Goal: Task Accomplishment & Management: Use online tool/utility

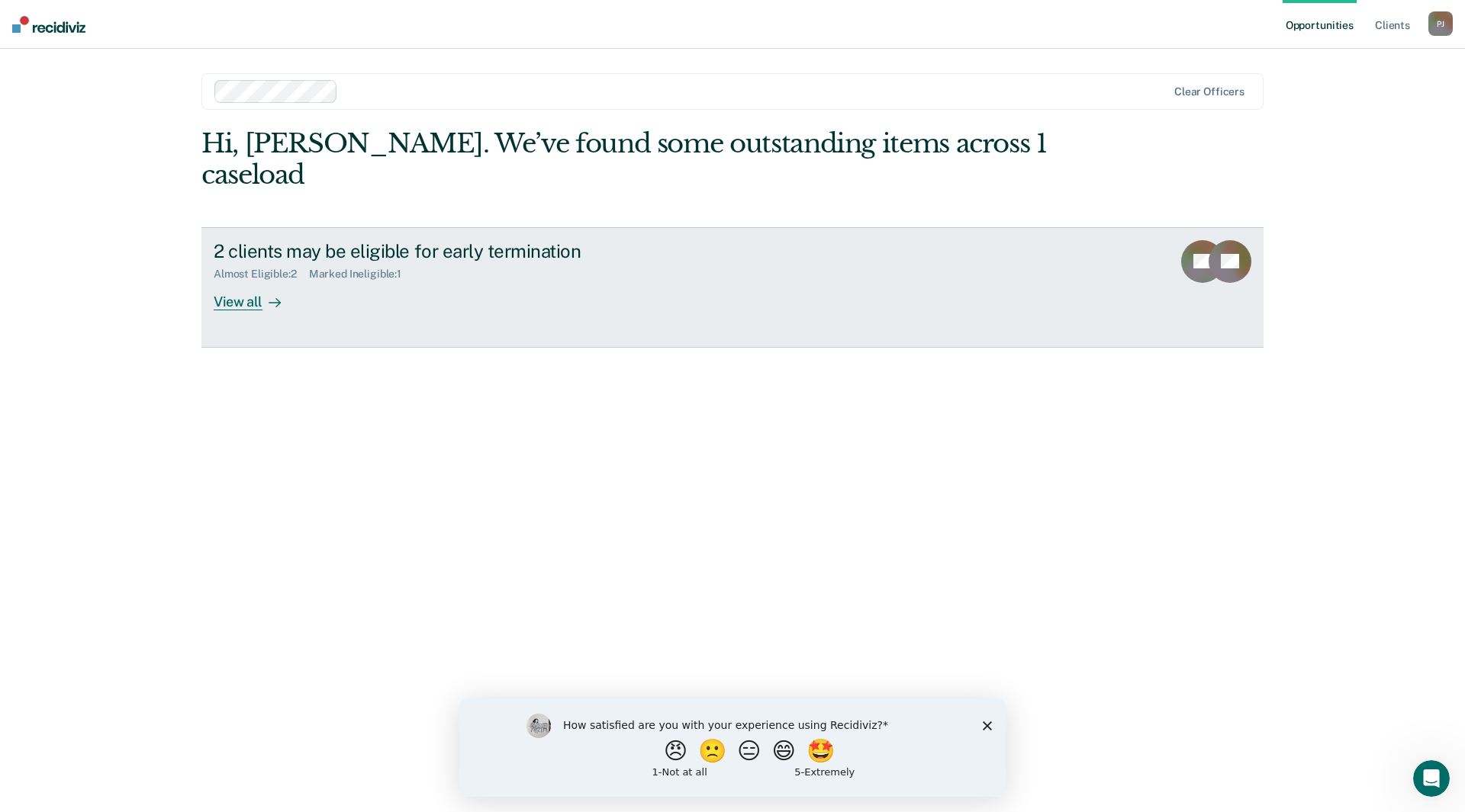
click at [254, 281] on div "View all" at bounding box center [256, 296] width 86 height 30
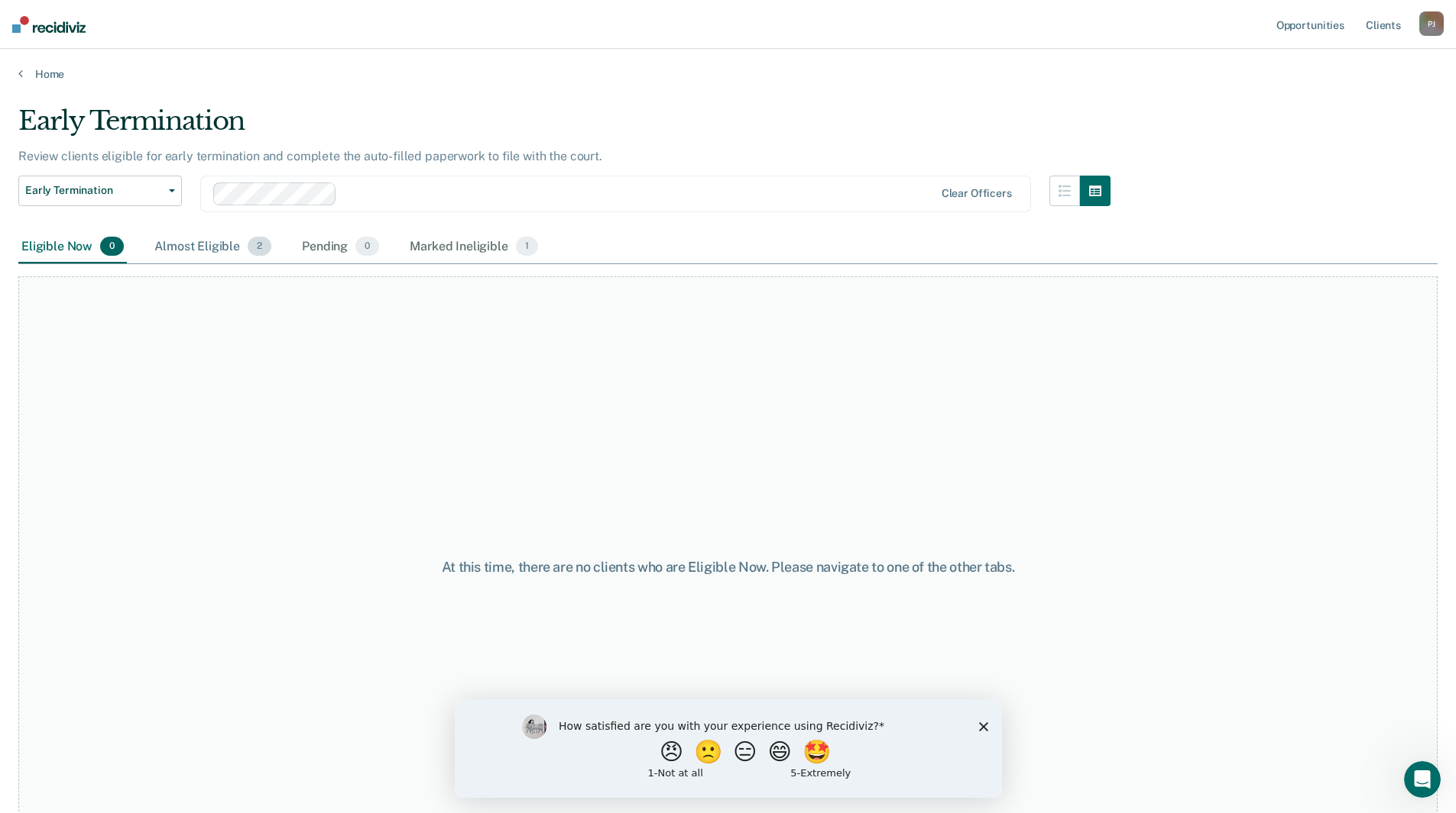
click at [259, 249] on span "2" at bounding box center [259, 246] width 24 height 20
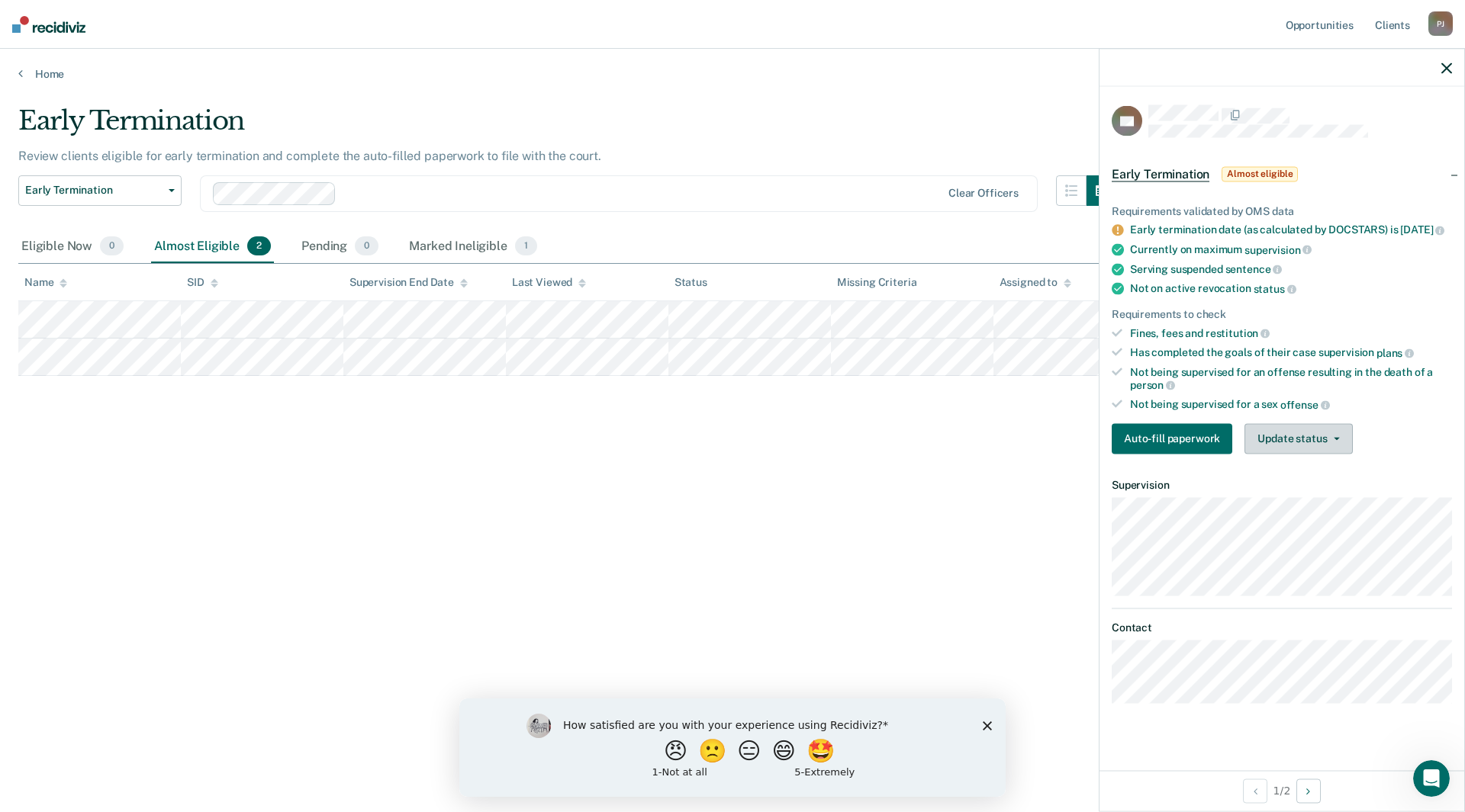
click at [1331, 452] on button "Update status" at bounding box center [1298, 439] width 108 height 31
click at [1291, 512] on button "Mark Ineligible" at bounding box center [1318, 499] width 147 height 24
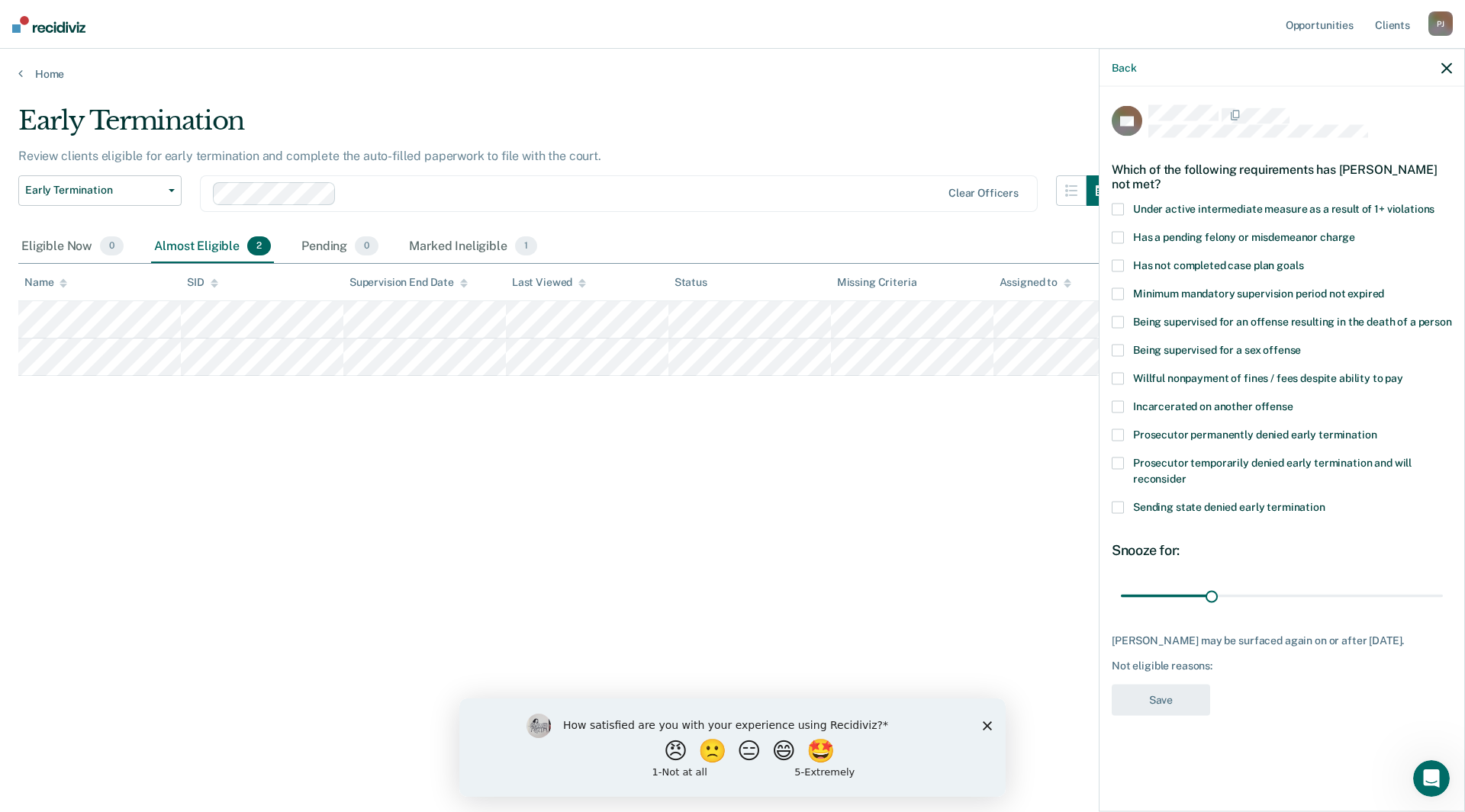
click at [1119, 432] on span at bounding box center [1118, 435] width 13 height 13
click at [1146, 693] on button "Save" at bounding box center [1161, 700] width 98 height 31
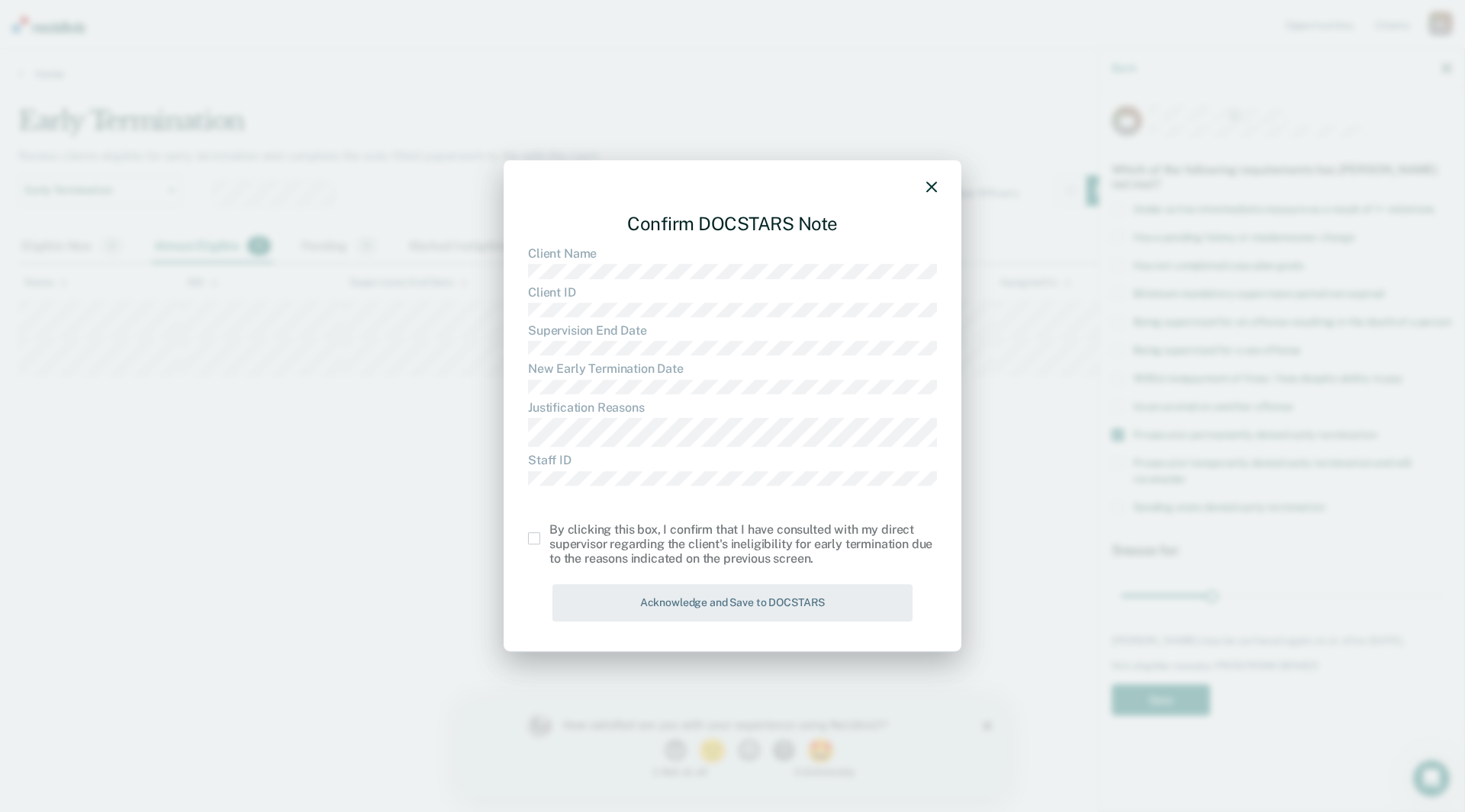
click at [539, 538] on span at bounding box center [534, 538] width 13 height 13
click at [550, 532] on input "checkbox" at bounding box center [550, 532] width 0 height 0
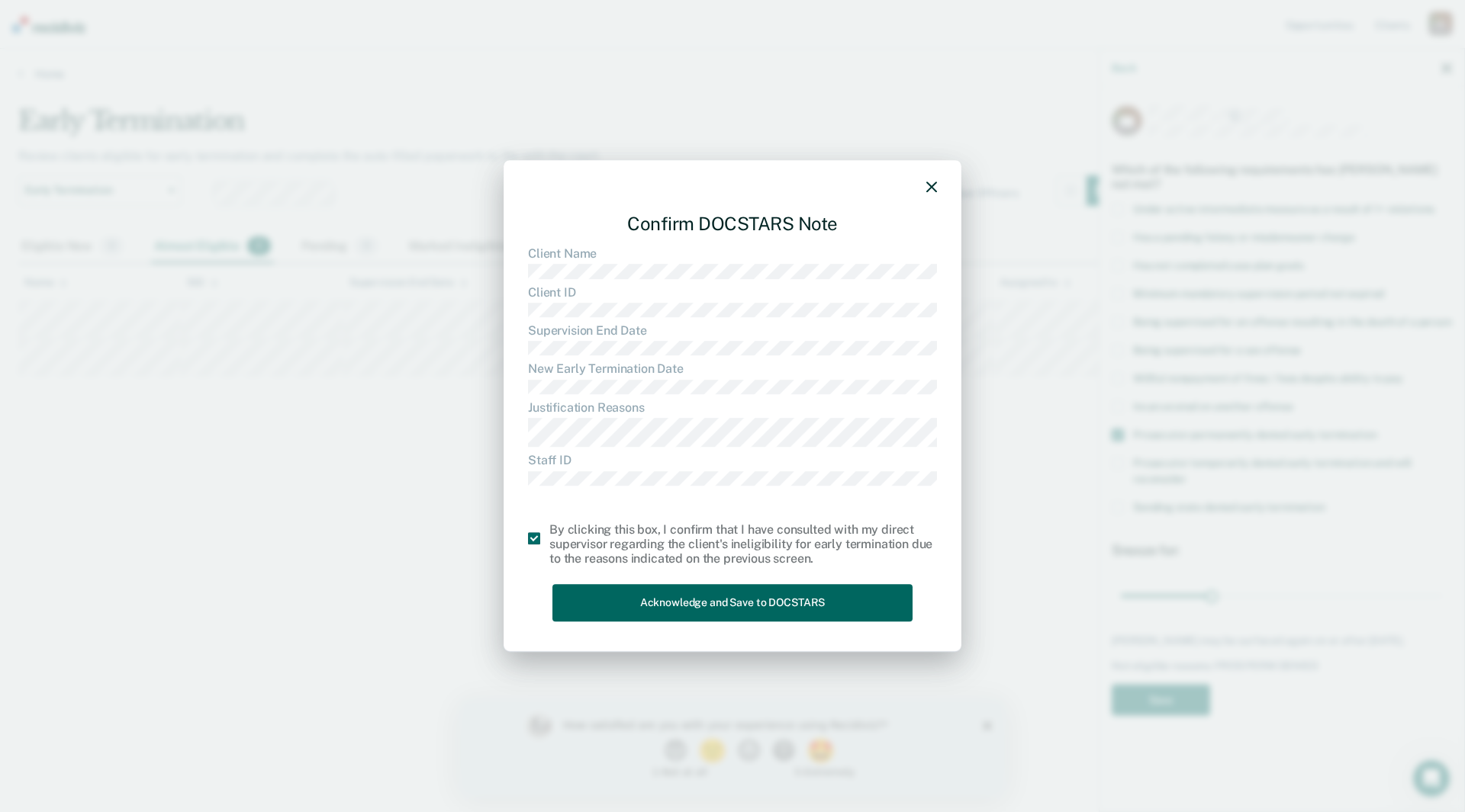
click at [701, 608] on button "Acknowledge and Save to DOCSTARS" at bounding box center [733, 604] width 360 height 38
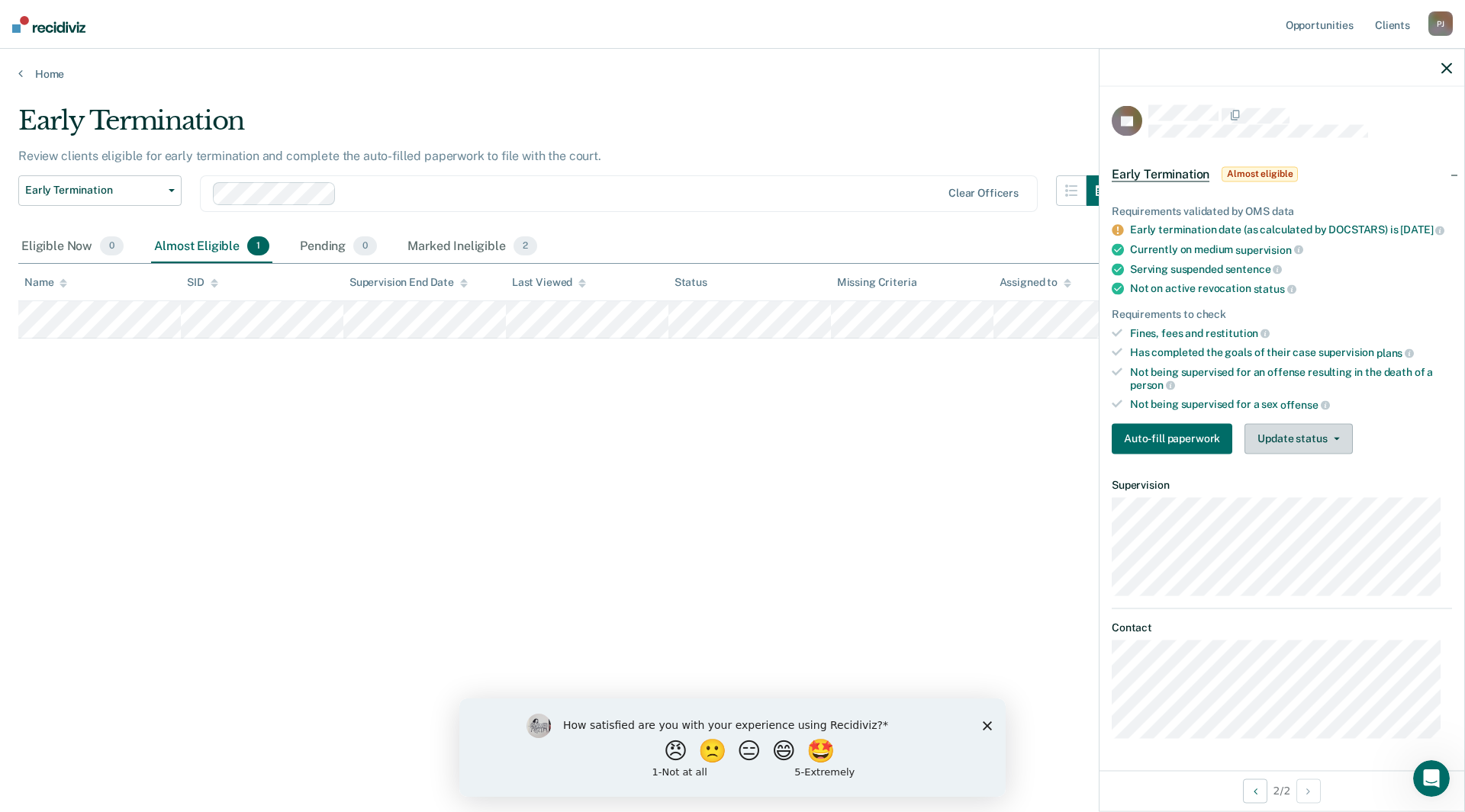
click at [1300, 453] on button "Update status" at bounding box center [1298, 439] width 108 height 31
click at [1298, 511] on button "Mark Ineligible" at bounding box center [1318, 499] width 147 height 24
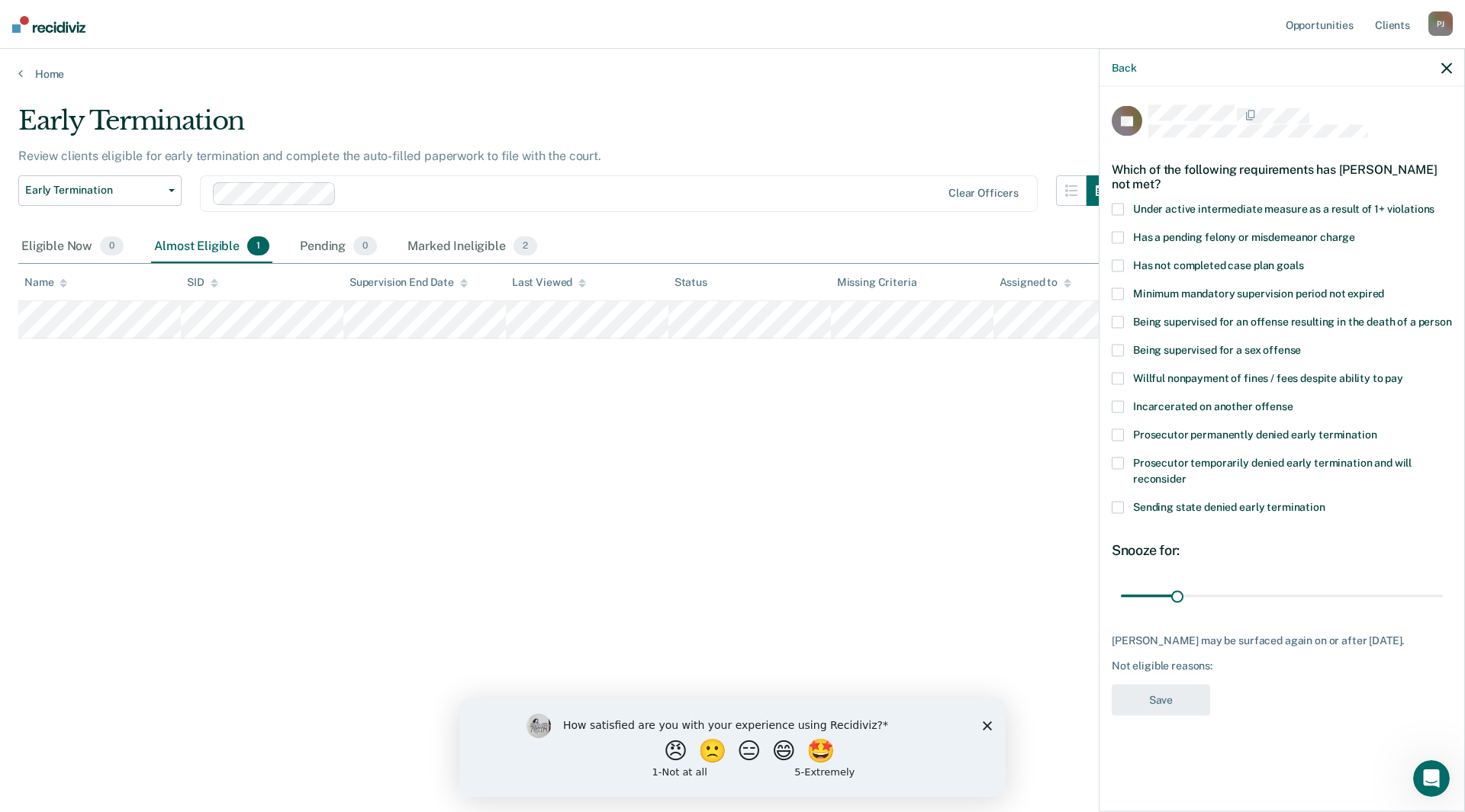
click at [1126, 347] on label "Being supervised for a sex offense" at bounding box center [1282, 353] width 340 height 16
click at [1148, 701] on button "Save" at bounding box center [1161, 700] width 98 height 31
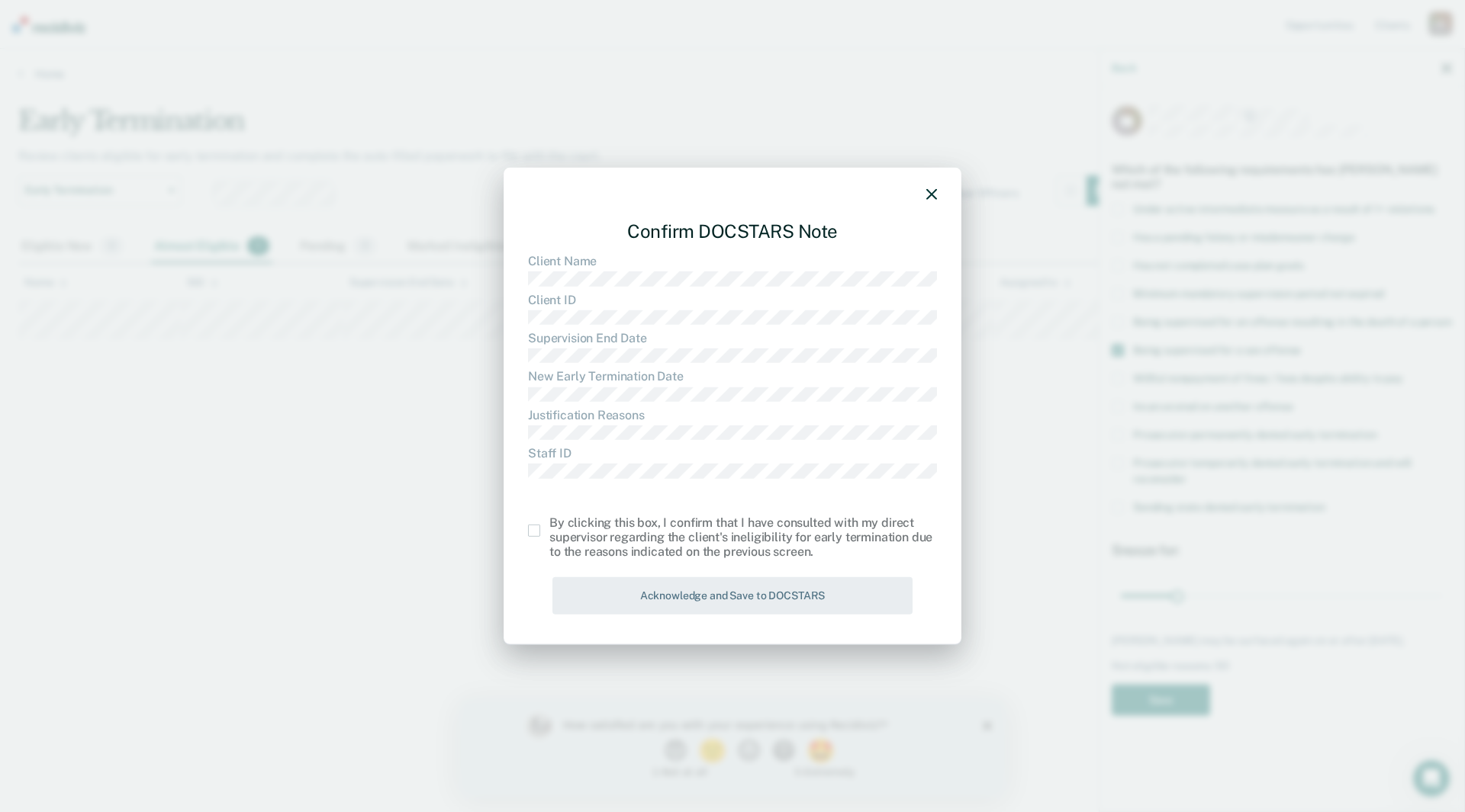
click at [536, 527] on span at bounding box center [534, 531] width 13 height 13
click at [550, 525] on input "checkbox" at bounding box center [550, 525] width 0 height 0
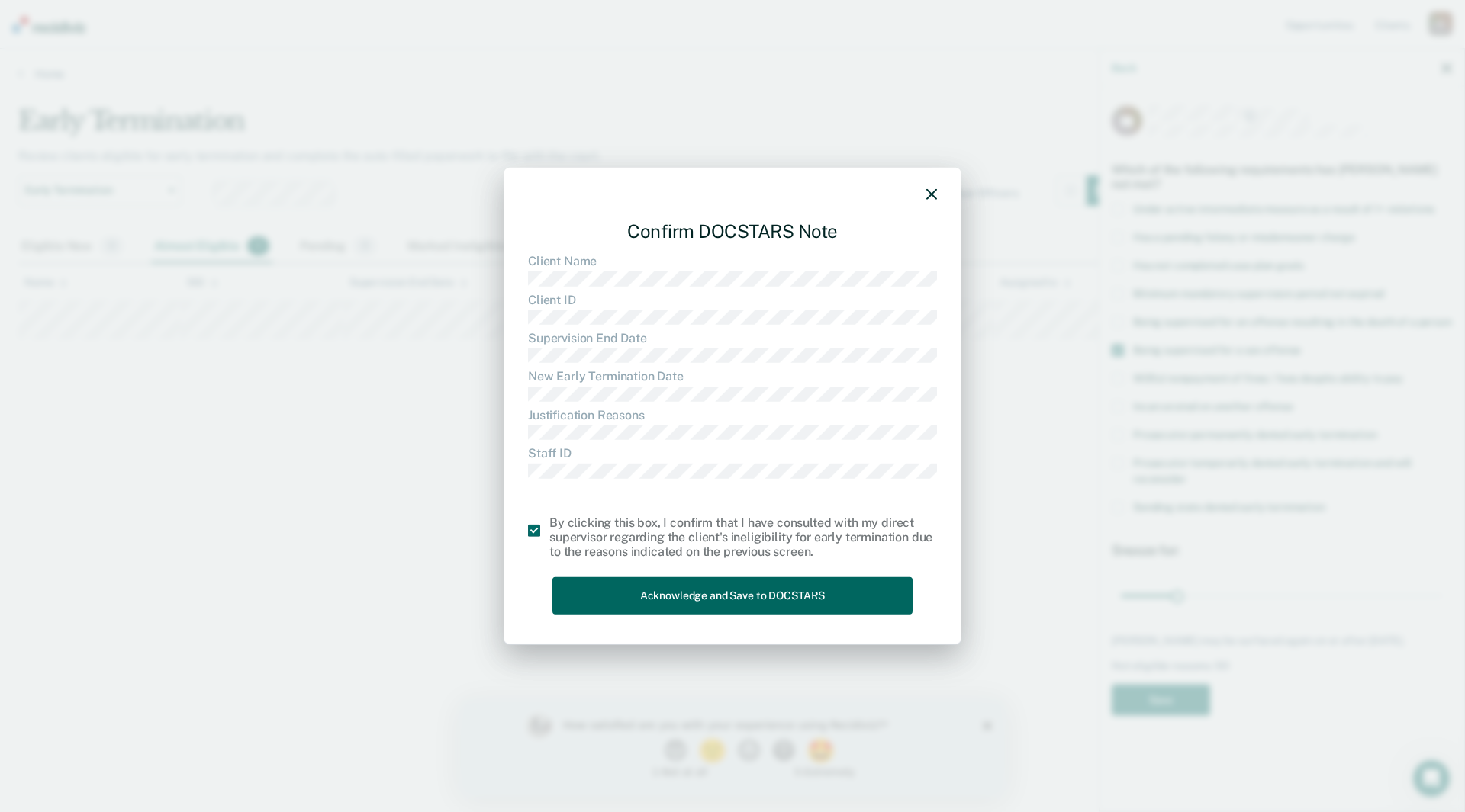
click at [657, 588] on button "Acknowledge and Save to DOCSTARS" at bounding box center [733, 597] width 360 height 38
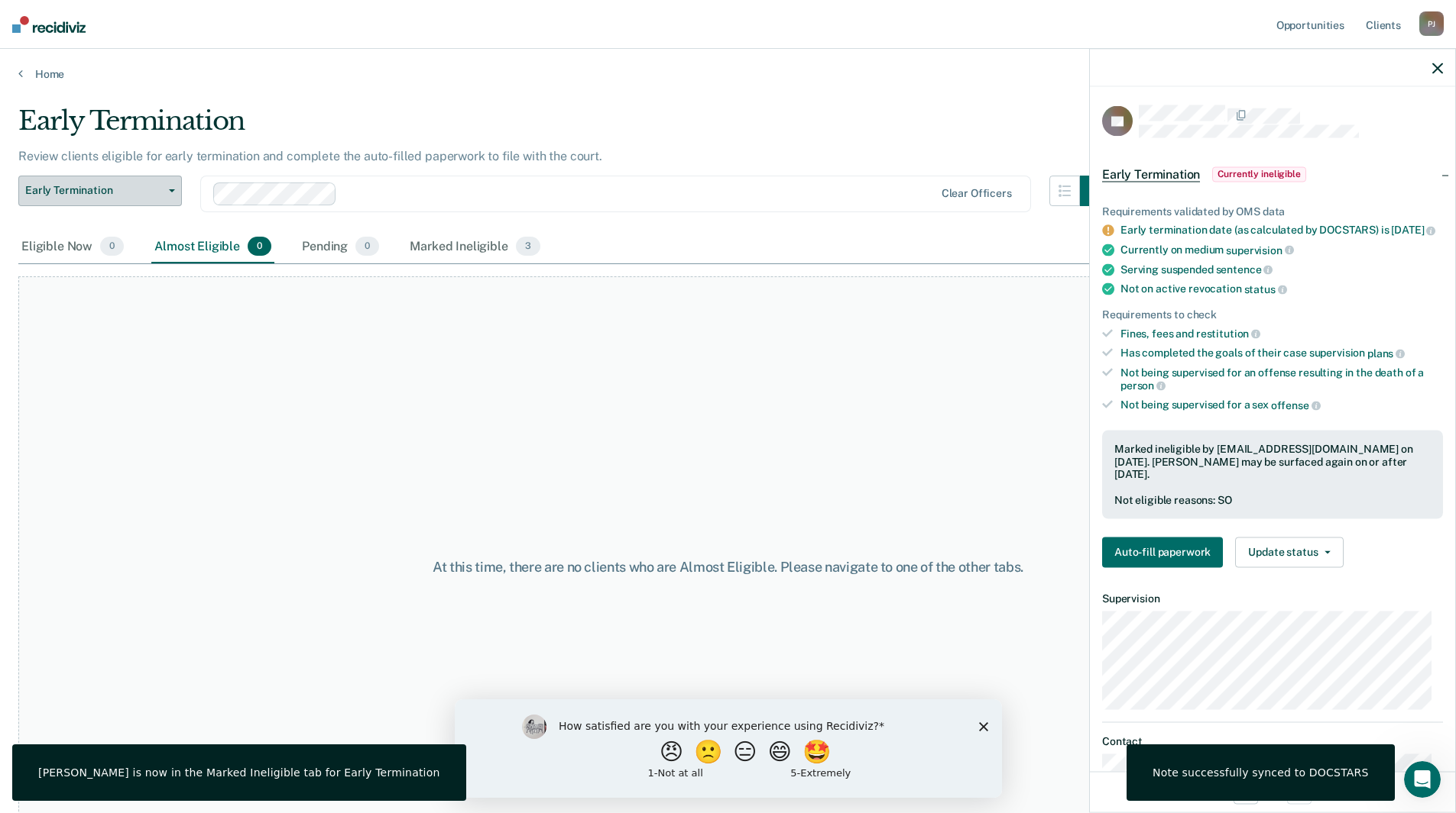
click at [170, 188] on button "Early Termination" at bounding box center [100, 190] width 164 height 31
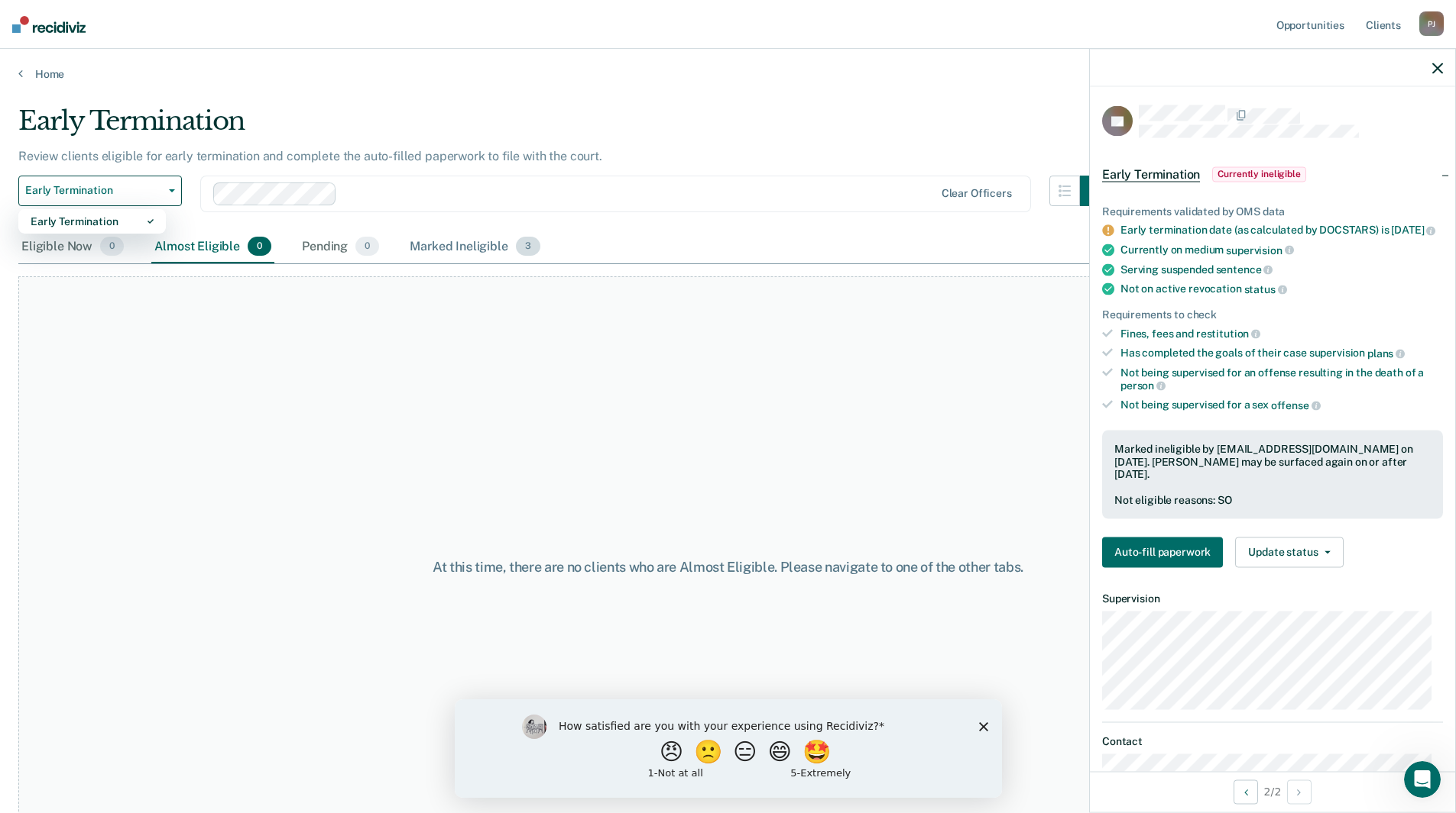
click at [529, 252] on span "3" at bounding box center [528, 246] width 24 height 20
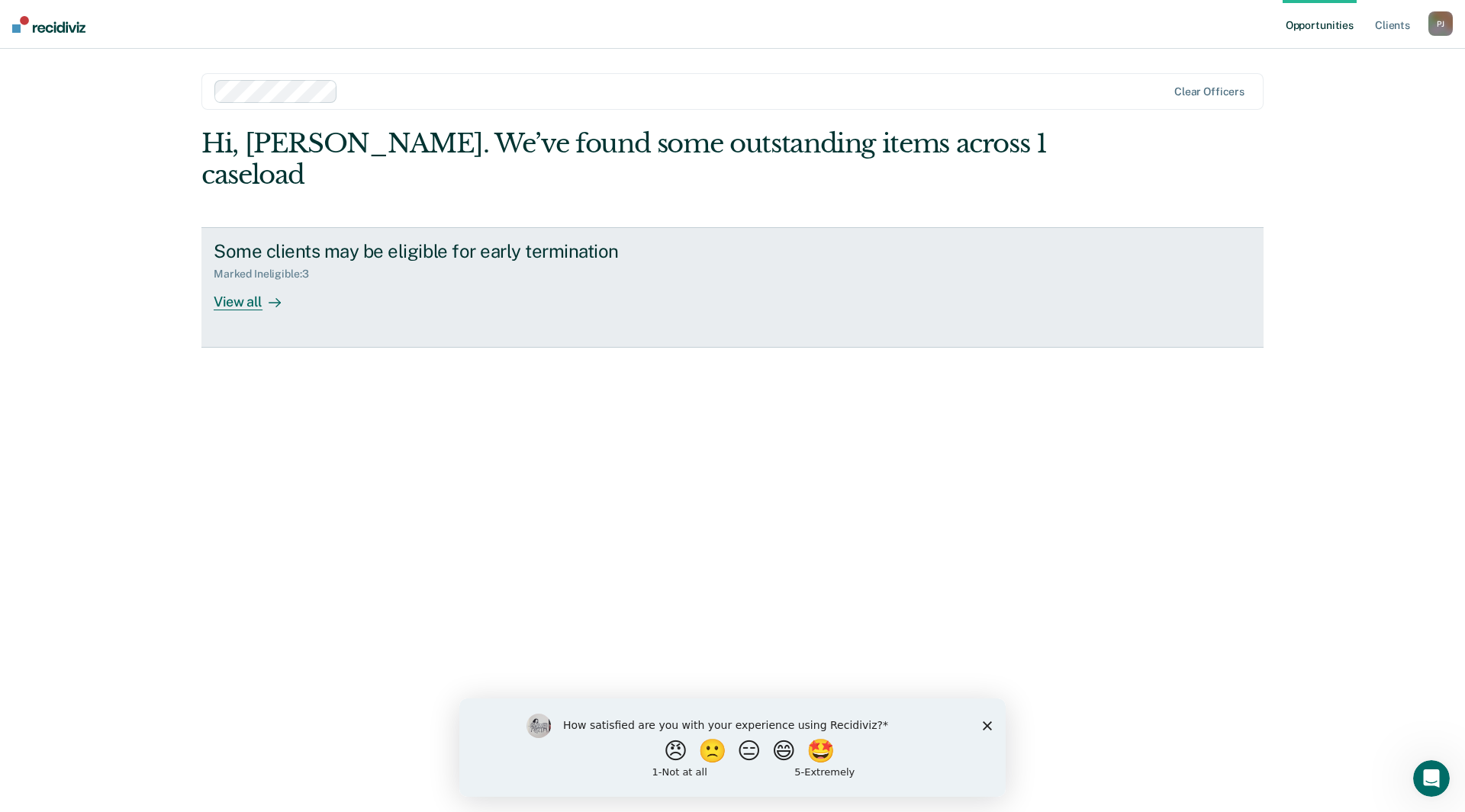
click at [248, 281] on div "View all" at bounding box center [256, 296] width 86 height 30
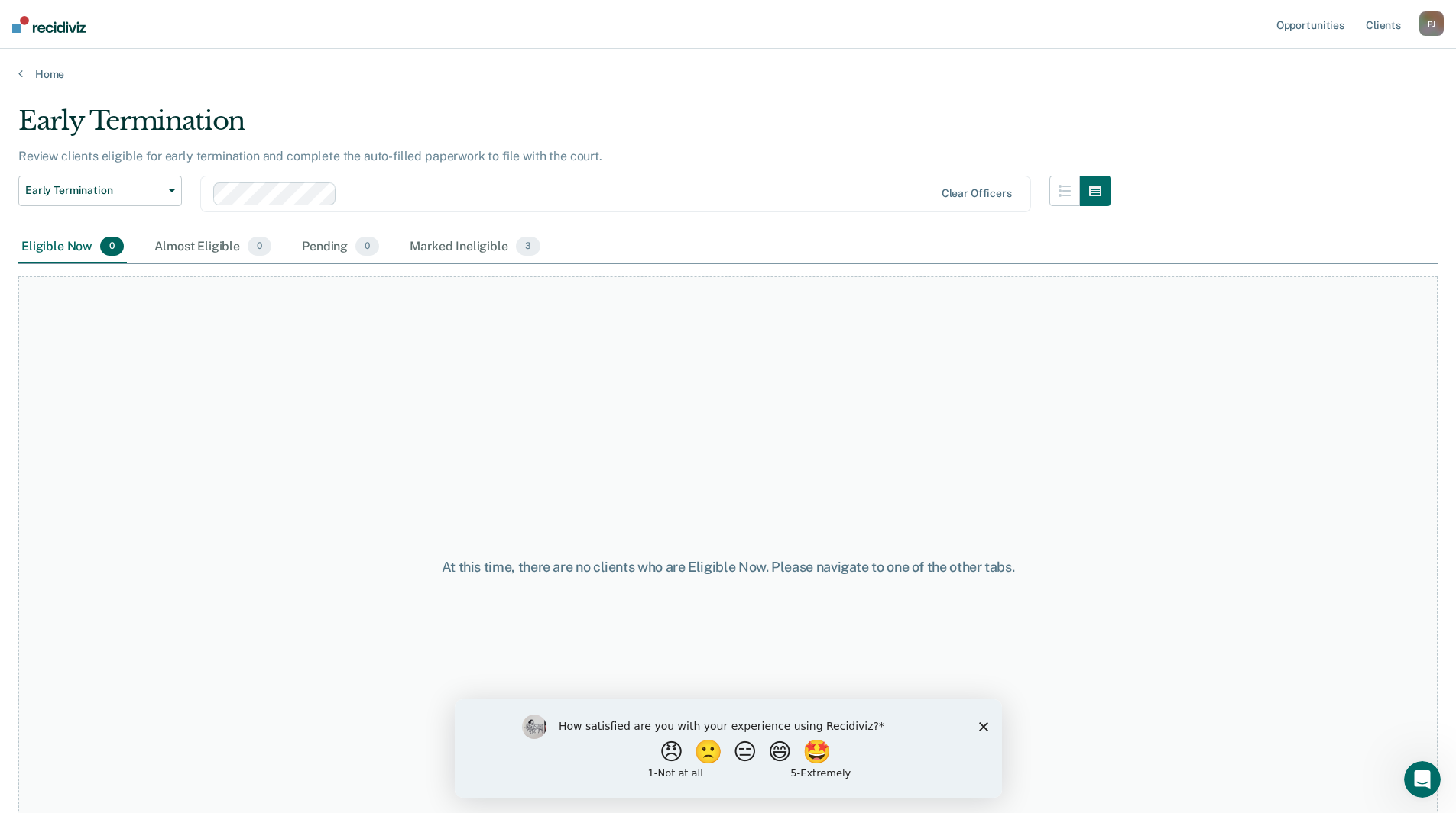
click at [113, 244] on span "0" at bounding box center [112, 246] width 24 height 20
click at [69, 249] on div "Eligible Now 0" at bounding box center [72, 247] width 109 height 34
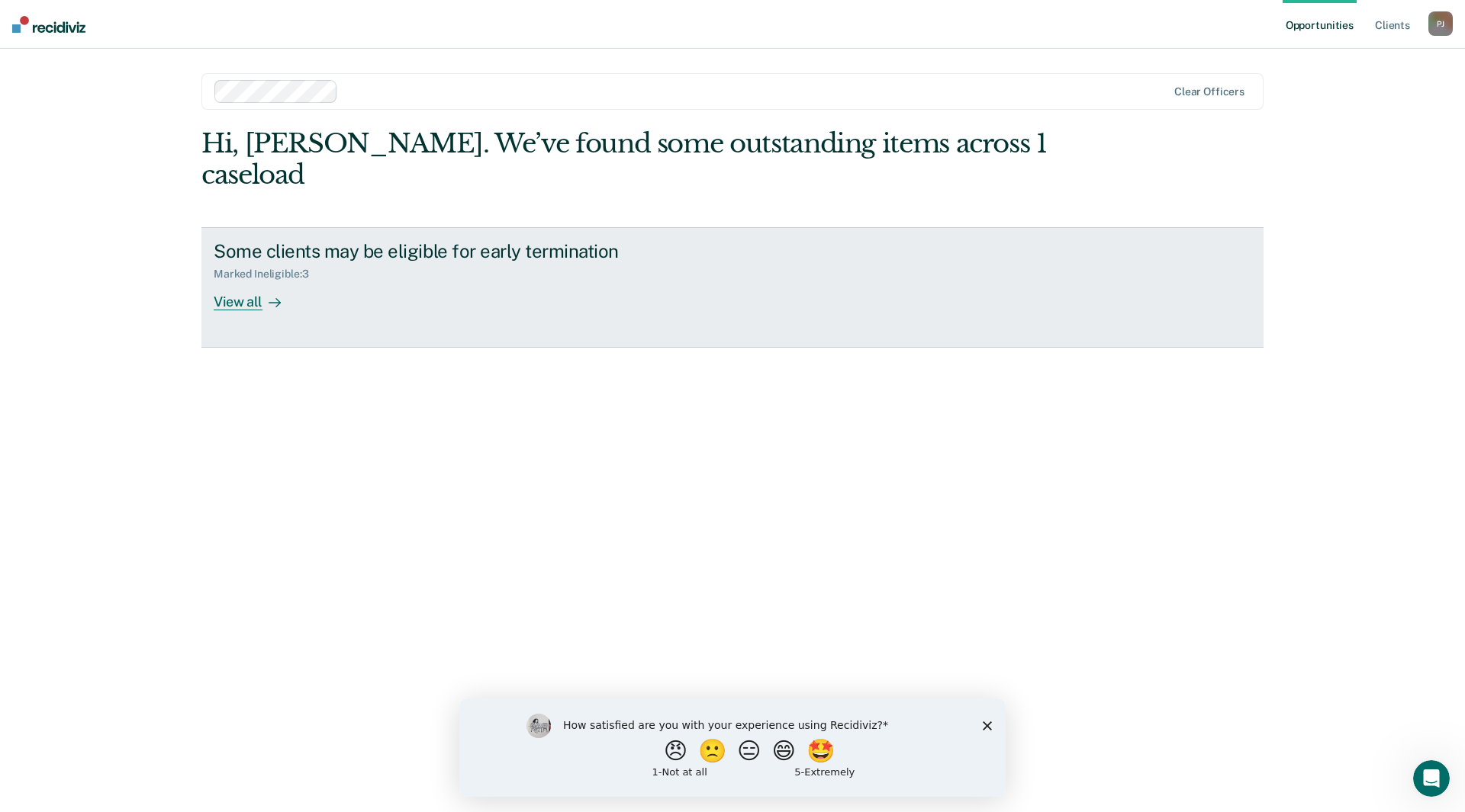
click at [245, 281] on div "View all" at bounding box center [256, 296] width 86 height 30
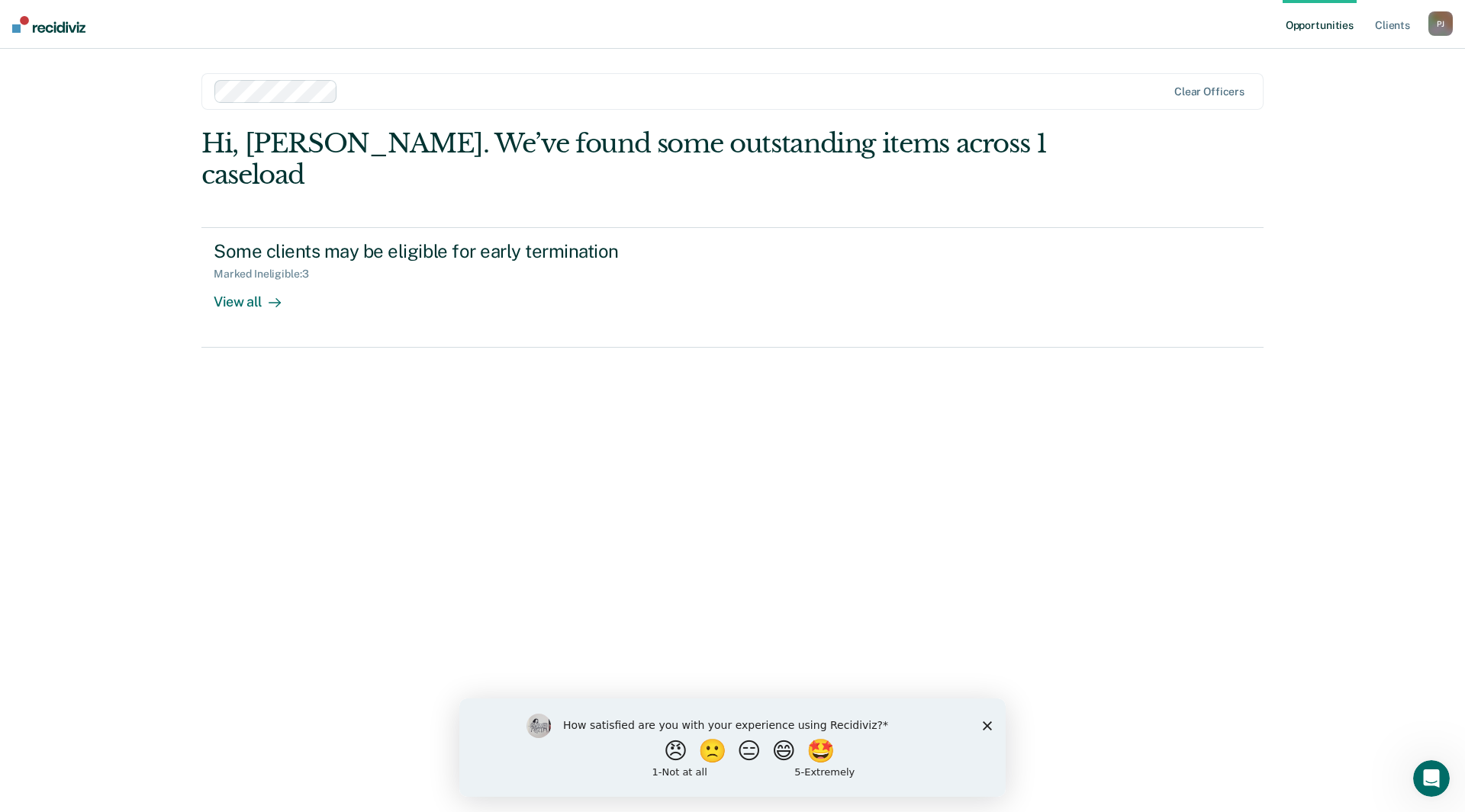
click at [991, 726] on icon "Close survey" at bounding box center [988, 726] width 9 height 9
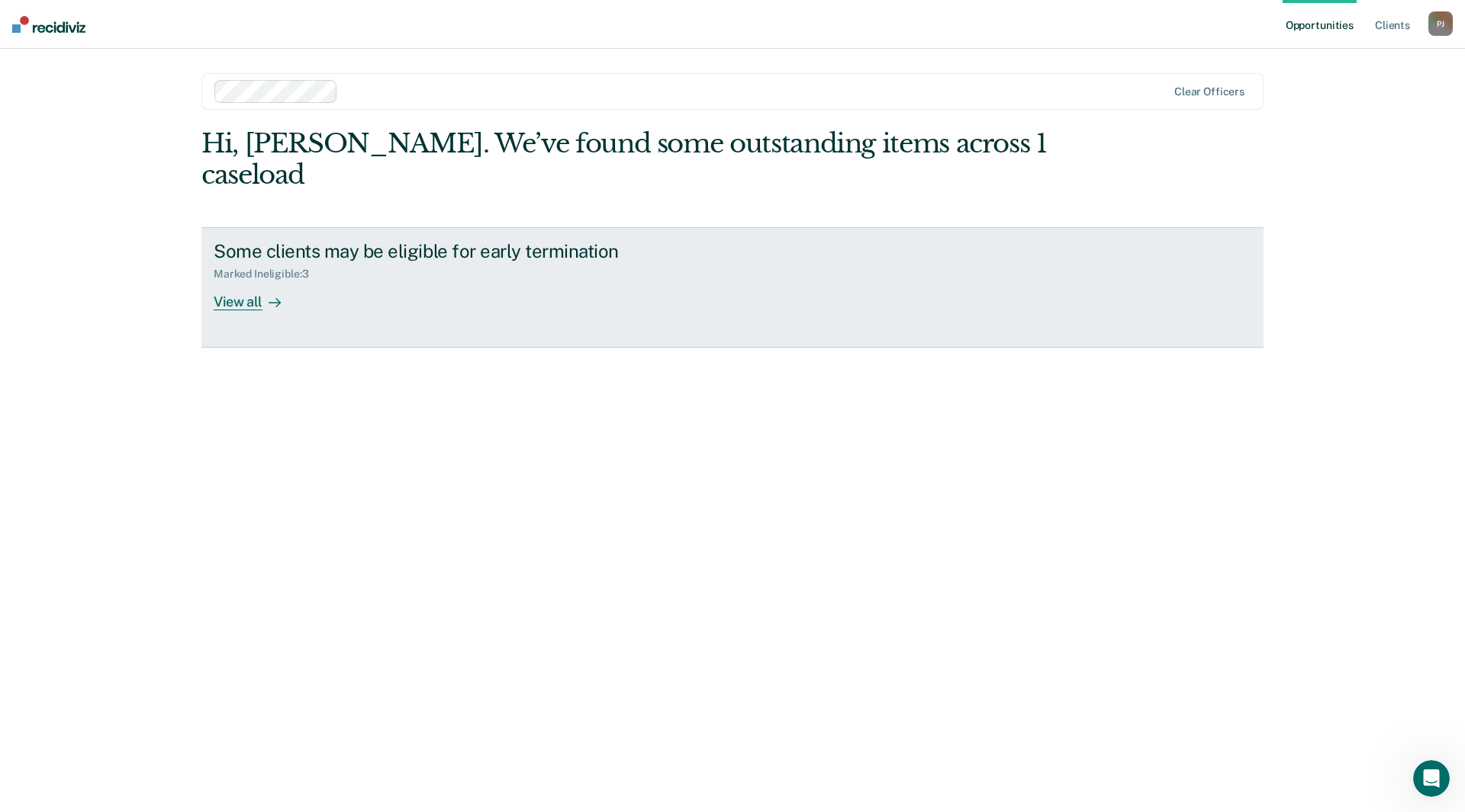
click at [247, 281] on div "View all" at bounding box center [256, 296] width 86 height 30
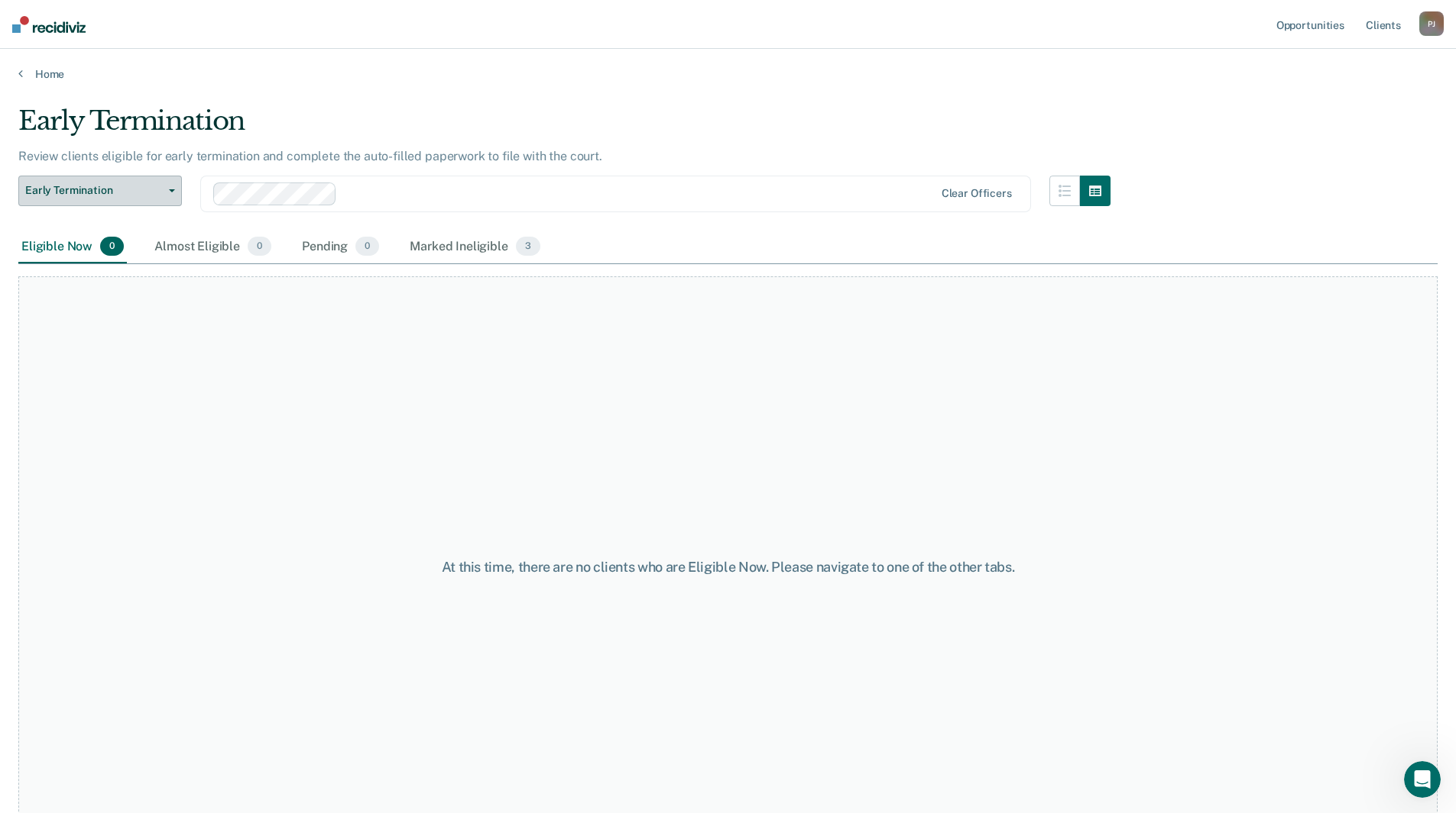
click at [169, 193] on button "Early Termination" at bounding box center [100, 190] width 164 height 31
click at [147, 226] on div "Early Termination" at bounding box center [92, 221] width 123 height 24
